Goal: Find contact information: Find contact information

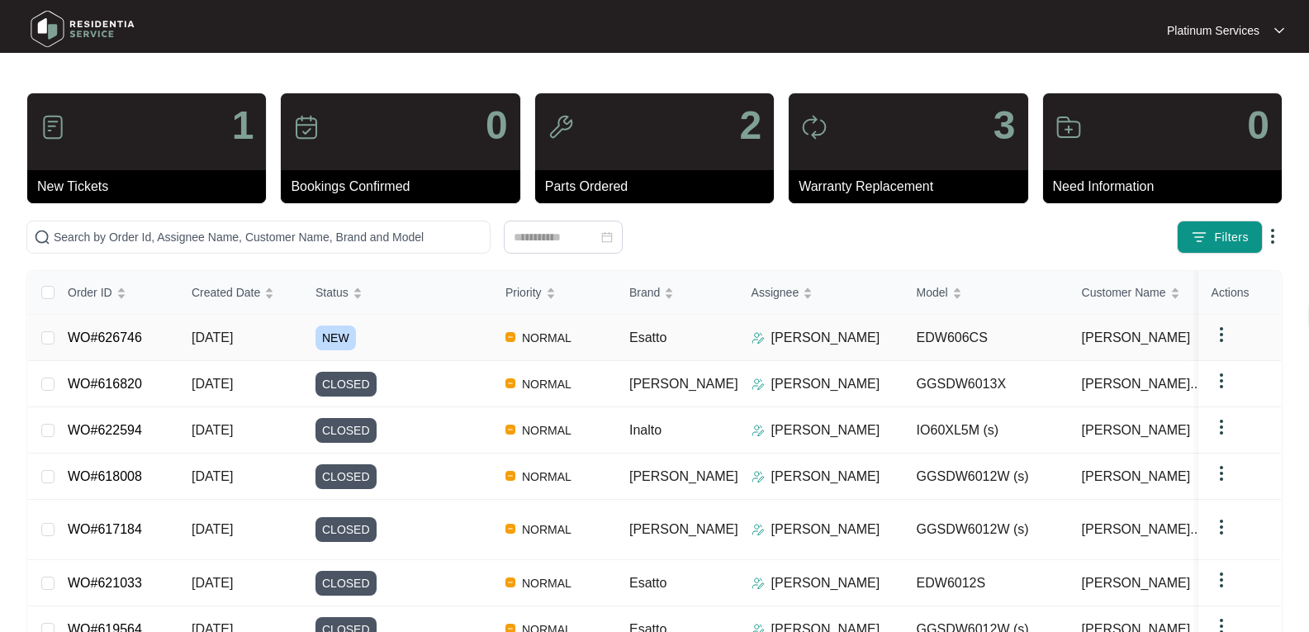
click at [335, 334] on span "NEW" at bounding box center [336, 337] width 40 height 25
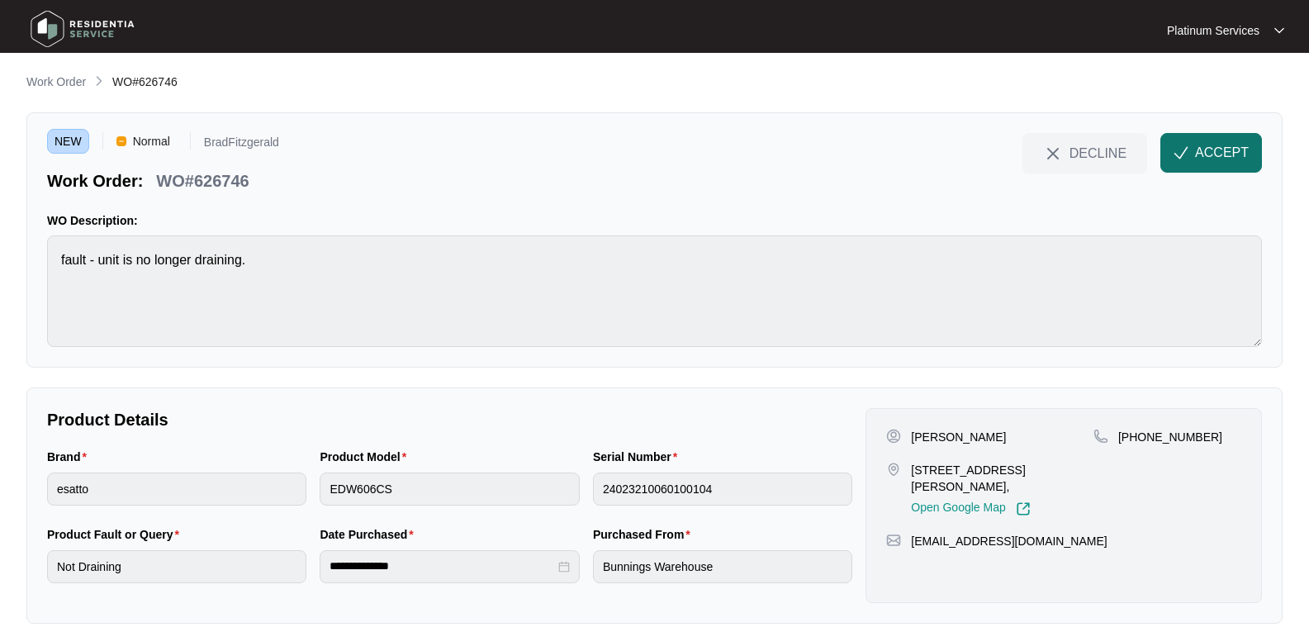
click at [1200, 153] on span "ACCEPT" at bounding box center [1222, 153] width 54 height 20
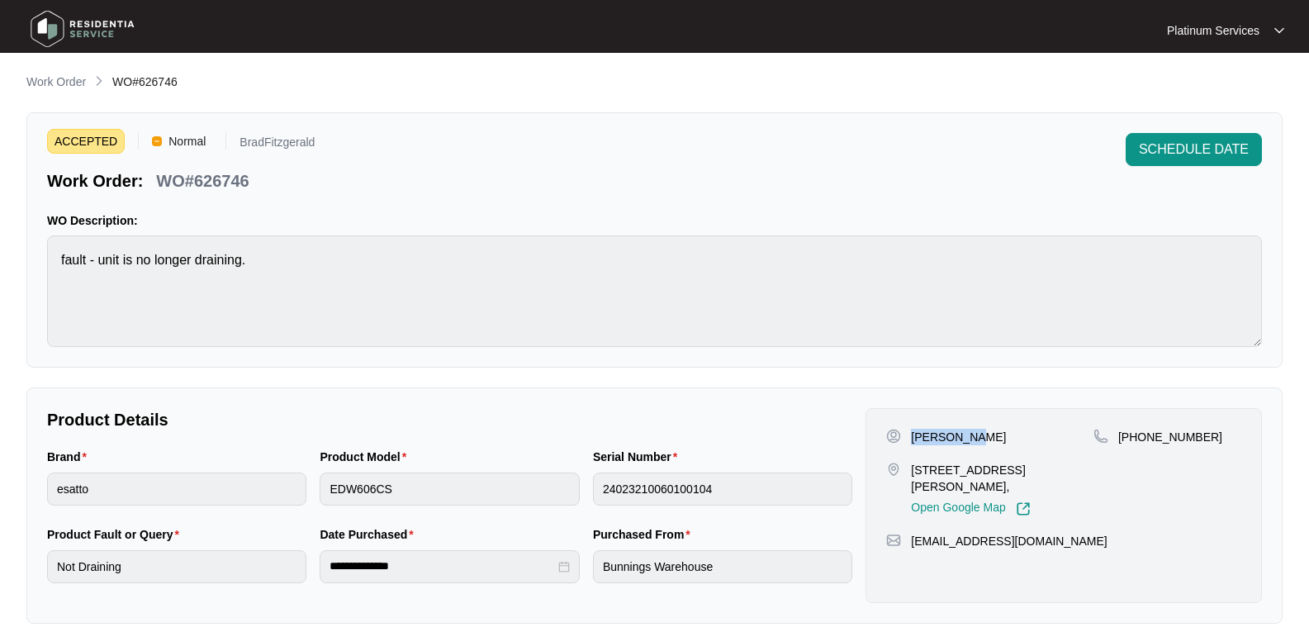
drag, startPoint x: 977, startPoint y: 430, endPoint x: 913, endPoint y: 434, distance: 64.6
click at [913, 434] on div "[PERSON_NAME]" at bounding box center [989, 437] width 207 height 17
copy p "[PERSON_NAME]"
drag, startPoint x: 1104, startPoint y: 464, endPoint x: 912, endPoint y: 467, distance: 192.5
click at [912, 467] on div "[PERSON_NAME] [STREET_ADDRESS][PERSON_NAME], Open Google Map [PHONE_NUMBER]" at bounding box center [1063, 473] width 355 height 88
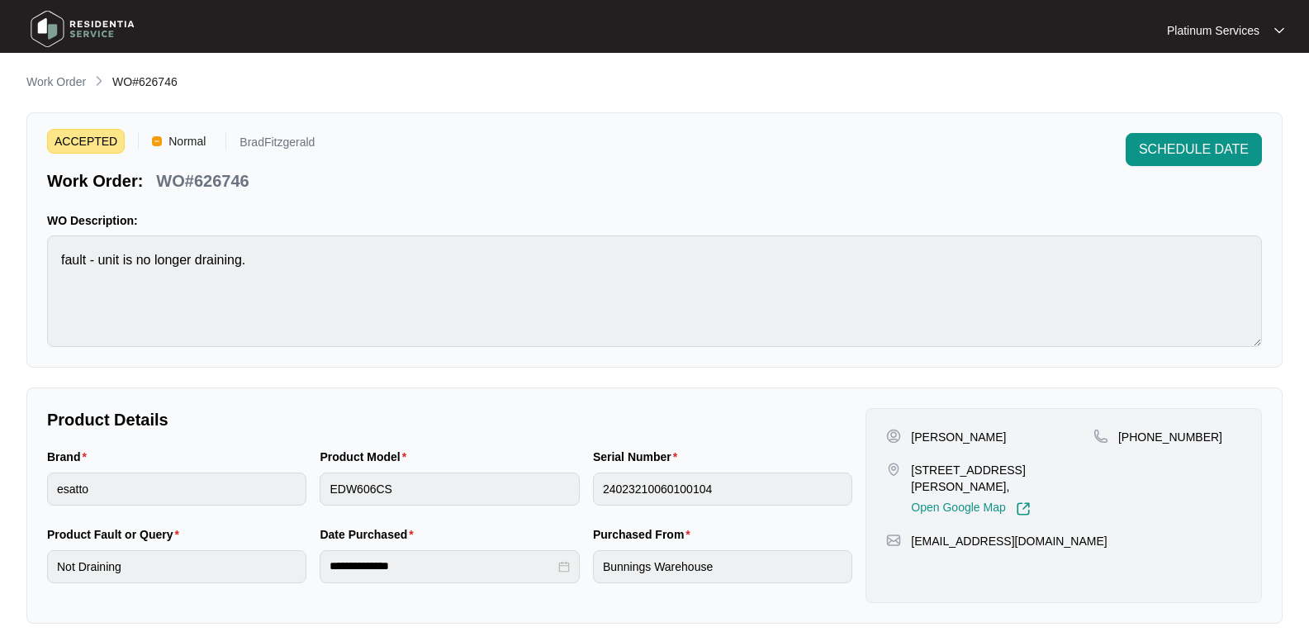
click at [1156, 487] on div "[PHONE_NUMBER]" at bounding box center [1168, 473] width 148 height 88
drag, startPoint x: 1107, startPoint y: 467, endPoint x: 965, endPoint y: 467, distance: 142.1
click at [965, 467] on div "[PERSON_NAME] [STREET_ADDRESS][PERSON_NAME], Open Google Map [PHONE_NUMBER]" at bounding box center [1063, 473] width 355 height 88
drag, startPoint x: 910, startPoint y: 465, endPoint x: 1095, endPoint y: 472, distance: 185.2
click at [1095, 472] on div "[PERSON_NAME] [STREET_ADDRESS][PERSON_NAME], Open Google Map [PHONE_NUMBER]" at bounding box center [1063, 473] width 355 height 88
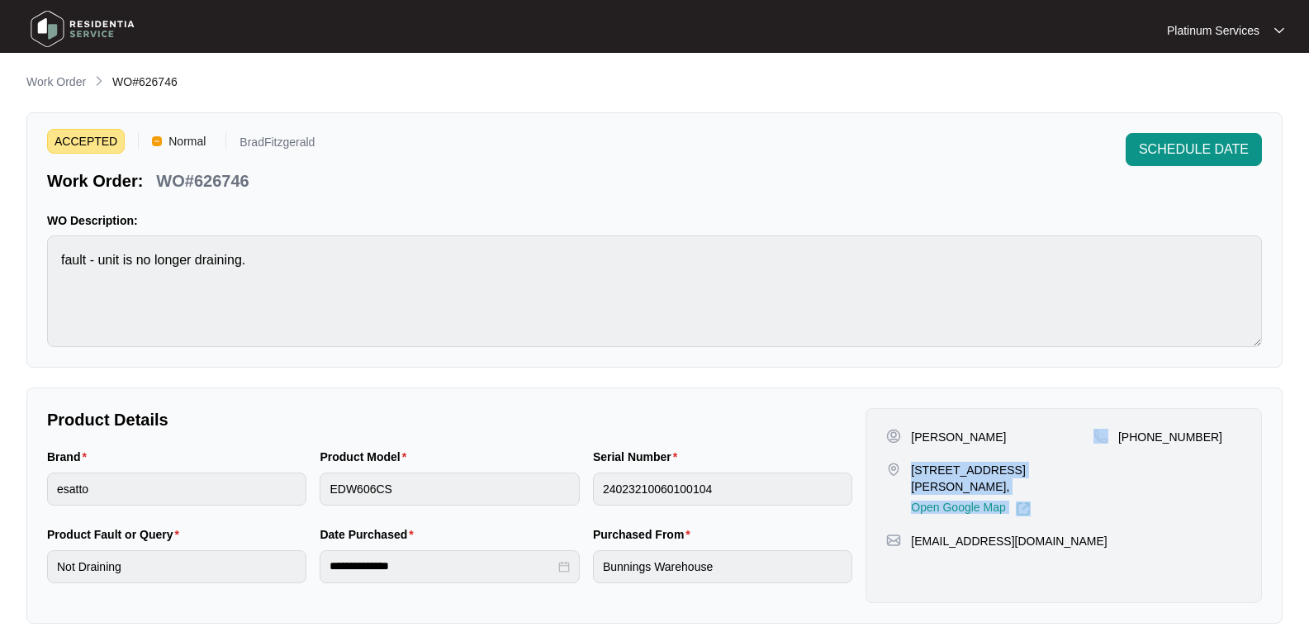
copy div "[STREET_ADDRESS][PERSON_NAME], Open Google Map"
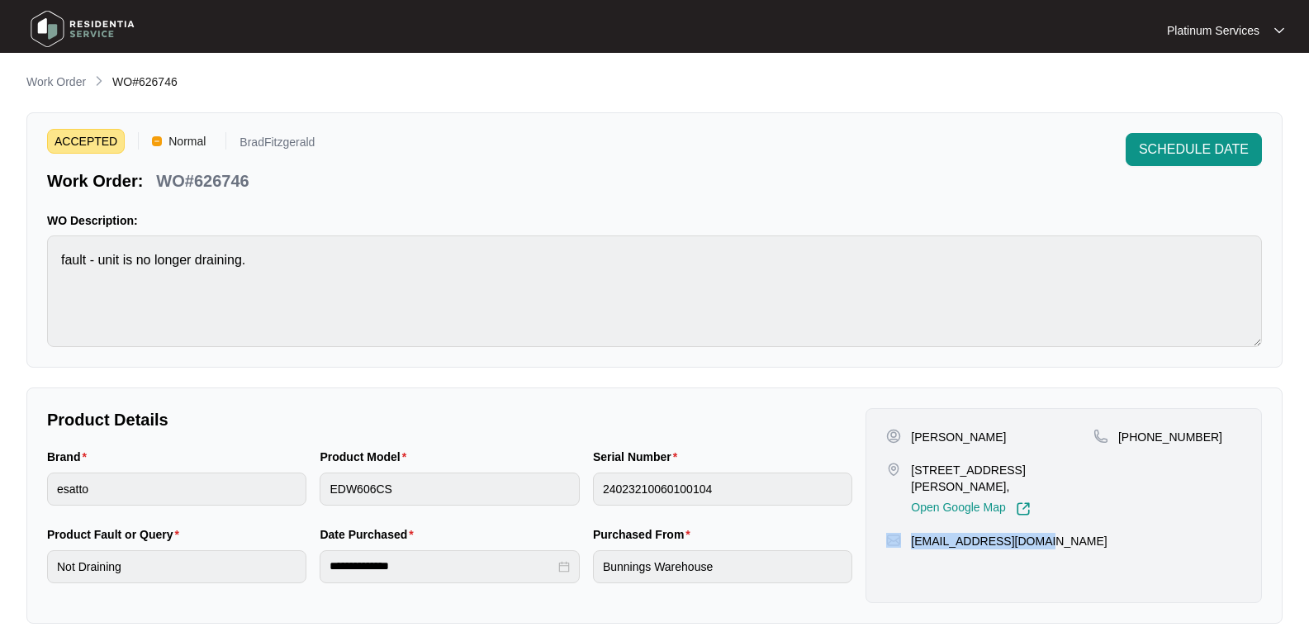
drag, startPoint x: 1063, startPoint y: 520, endPoint x: 904, endPoint y: 530, distance: 159.7
click at [904, 533] on div "[EMAIL_ADDRESS][DOMAIN_NAME]" at bounding box center [1063, 541] width 355 height 17
copy div "[EMAIL_ADDRESS][DOMAIN_NAME]"
drag, startPoint x: 1209, startPoint y: 439, endPoint x: 1118, endPoint y: 435, distance: 90.1
click at [1118, 435] on div "[PHONE_NUMBER]" at bounding box center [1168, 437] width 148 height 17
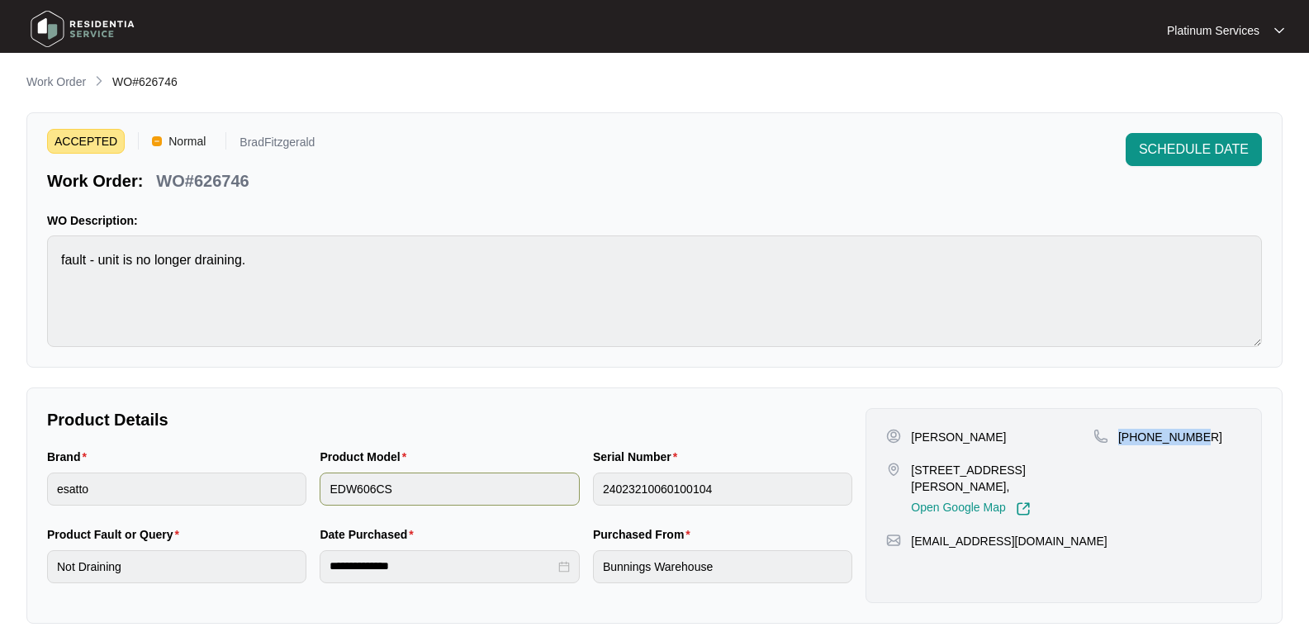
copy p "[PHONE_NUMBER]"
click at [0, 259] on html "**********" at bounding box center [654, 470] width 1309 height 940
click at [303, 490] on div "Brand esatto Product Model EDW606CS Serial Number 24023210060100104" at bounding box center [449, 487] width 819 height 78
click at [227, 187] on p "WO#626746" at bounding box center [202, 180] width 93 height 23
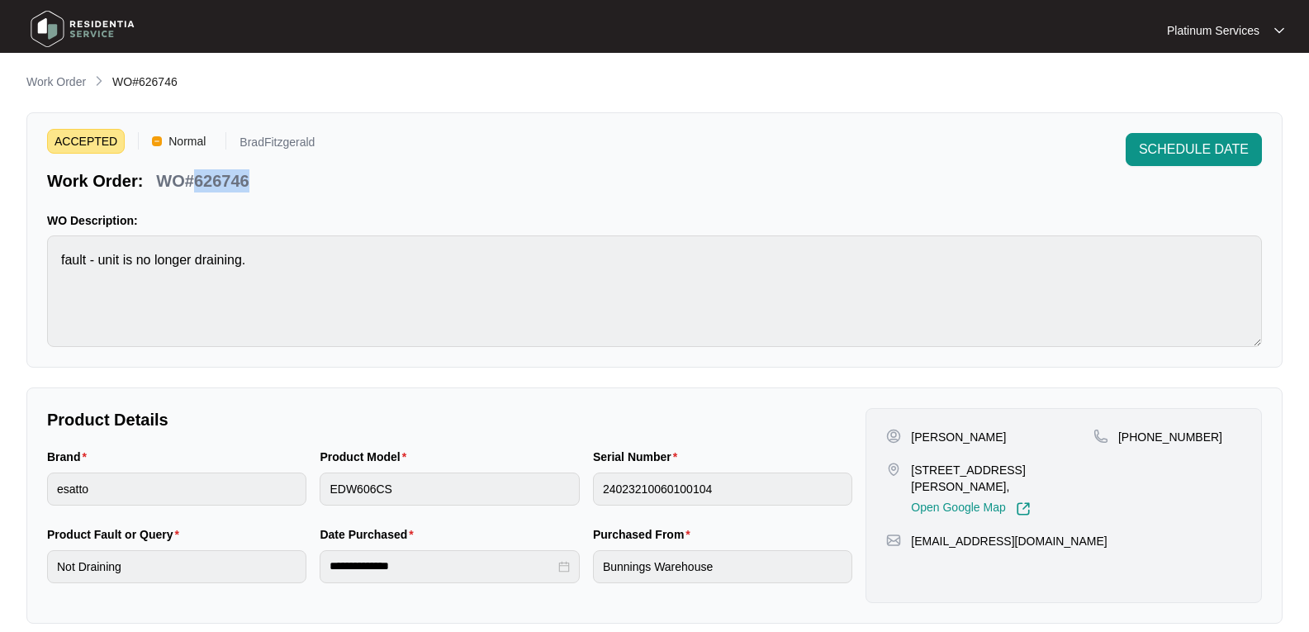
copy p "626746"
